Goal: Transaction & Acquisition: Purchase product/service

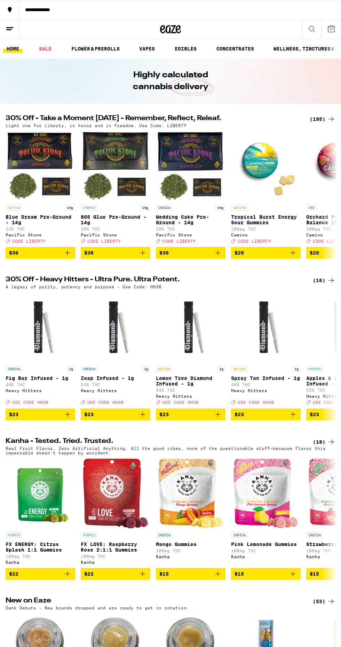
click at [332, 119] on icon at bounding box center [332, 119] width 6 height 5
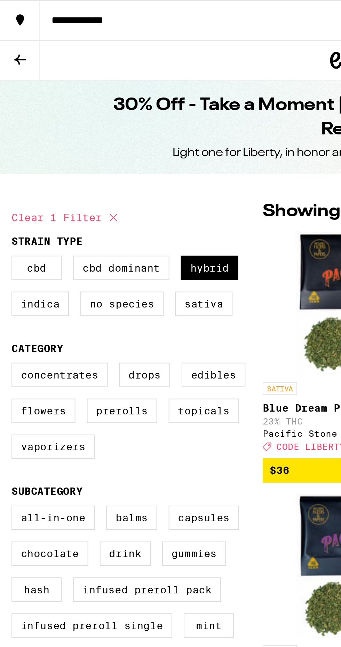
click at [28, 187] on label "Concentrates" at bounding box center [29, 182] width 47 height 12
click at [7, 177] on input "Concentrates" at bounding box center [7, 177] width 0 height 0
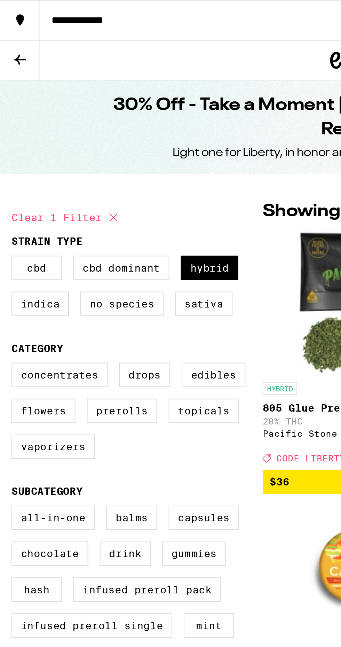
checkbox input "false"
click at [24, 203] on label "Flowers" at bounding box center [21, 199] width 31 height 12
click at [7, 177] on input "Flowers" at bounding box center [7, 177] width 0 height 0
checkbox input "true"
click at [64, 202] on label "Prerolls" at bounding box center [59, 199] width 34 height 12
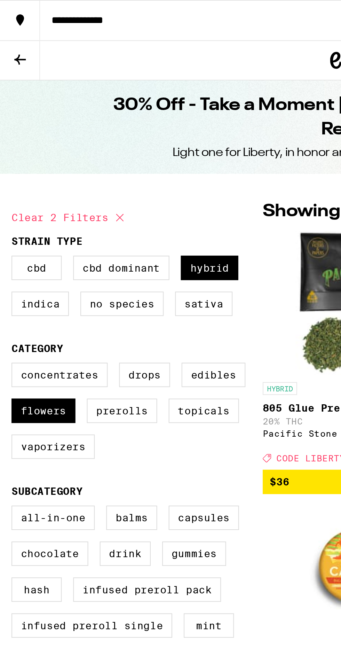
click at [7, 177] on input "Prerolls" at bounding box center [7, 177] width 0 height 0
checkbox input "true"
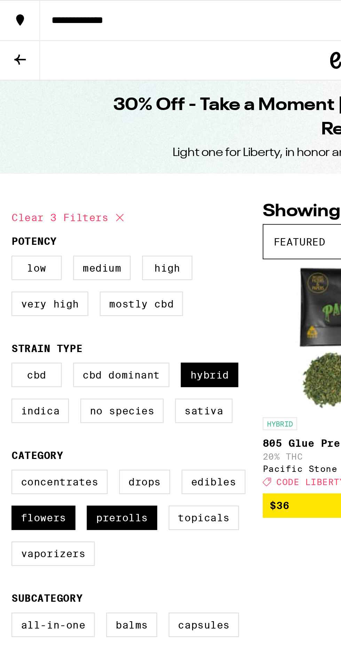
click at [28, 239] on label "Concentrates" at bounding box center [29, 234] width 47 height 12
click at [7, 229] on input "Concentrates" at bounding box center [7, 229] width 0 height 0
checkbox input "true"
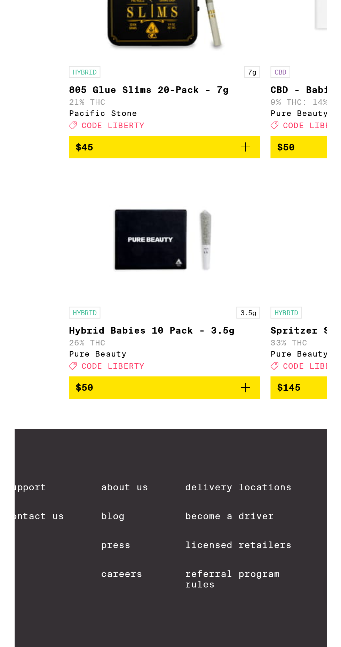
scroll to position [729, 0]
